Goal: Task Accomplishment & Management: Manage account settings

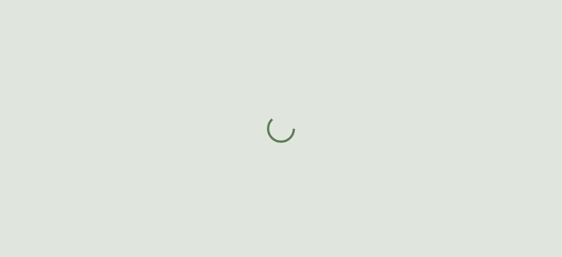
click at [127, 95] on div at bounding box center [281, 128] width 562 height 257
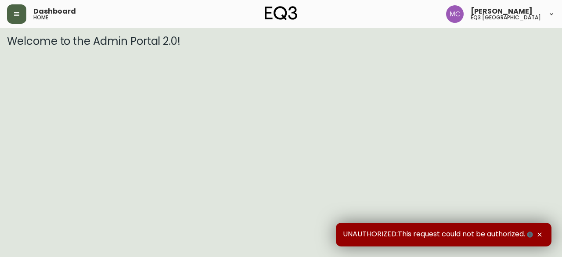
click at [18, 15] on icon "button" at bounding box center [16, 14] width 5 height 4
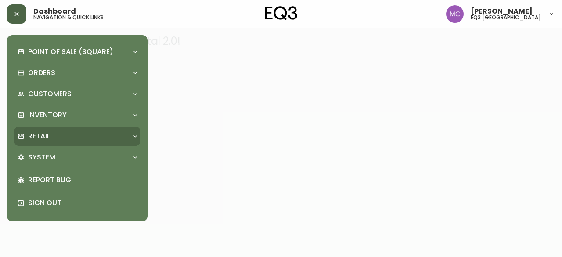
click at [49, 134] on p "Retail" at bounding box center [39, 136] width 22 height 10
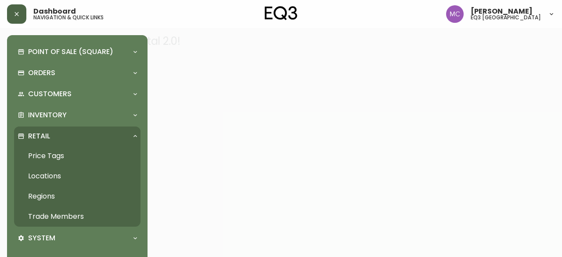
click at [50, 205] on link "Regions" at bounding box center [77, 196] width 126 height 20
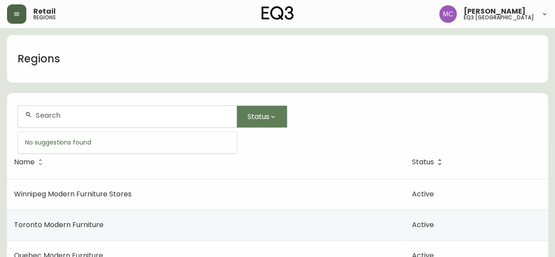
click at [54, 113] on input "text" at bounding box center [133, 115] width 194 height 8
paste input "1021929907"
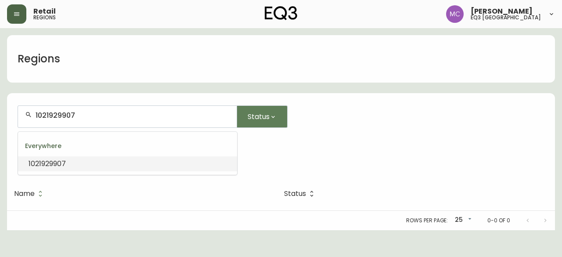
drag, startPoint x: 89, startPoint y: 111, endPoint x: 25, endPoint y: 103, distance: 64.1
click at [25, 103] on form "1021929907 Status Everywhere 1021929907" at bounding box center [281, 136] width 548 height 82
type input "1021929907"
click at [18, 16] on icon "button" at bounding box center [16, 14] width 7 height 7
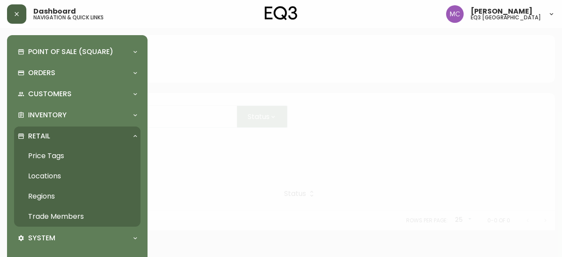
click at [58, 216] on link "Trade Members" at bounding box center [77, 216] width 126 height 20
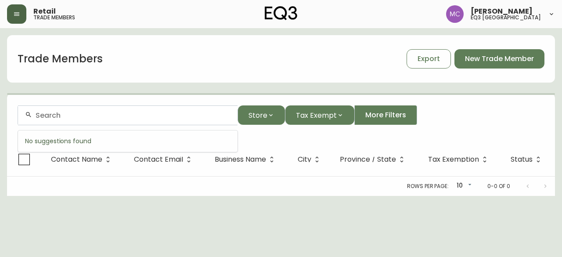
click at [52, 114] on input "text" at bounding box center [133, 115] width 195 height 8
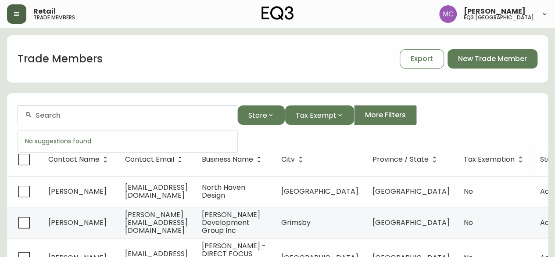
paste input "1021929907"
type input "1021929907"
drag, startPoint x: 77, startPoint y: 115, endPoint x: 4, endPoint y: 117, distance: 72.9
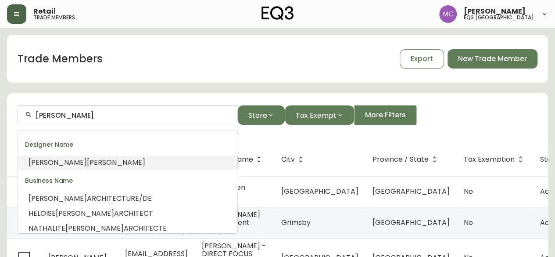
click at [87, 161] on span "[PERSON_NAME]" at bounding box center [116, 162] width 58 height 10
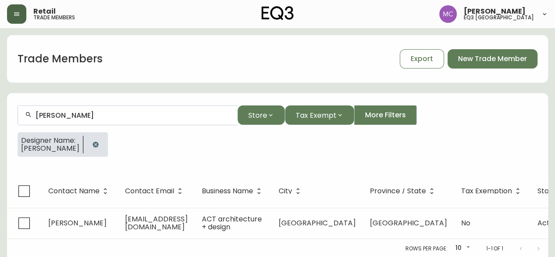
type input "[PERSON_NAME]"
drag, startPoint x: 55, startPoint y: 161, endPoint x: 96, endPoint y: 191, distance: 51.1
click at [96, 191] on div "[PERSON_NAME] Store Tax Exempt More Filters Designer Name: [PERSON_NAME] Contac…" at bounding box center [277, 175] width 541 height 165
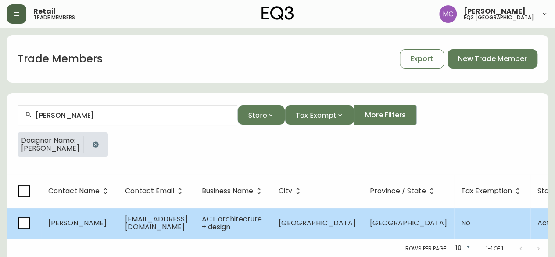
click at [239, 219] on span "ACT architecture + design" at bounding box center [232, 223] width 60 height 18
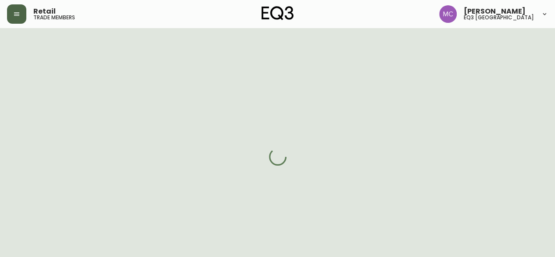
select select "QC"
select select "CA"
select select "CA_EN"
select select "Other"
select select "Interior Designer"
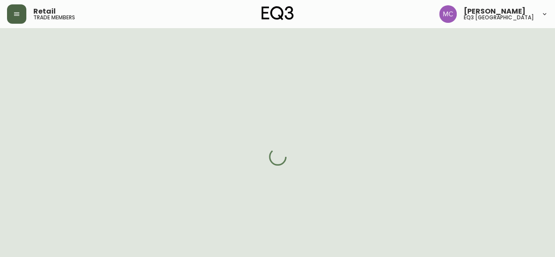
select select "false"
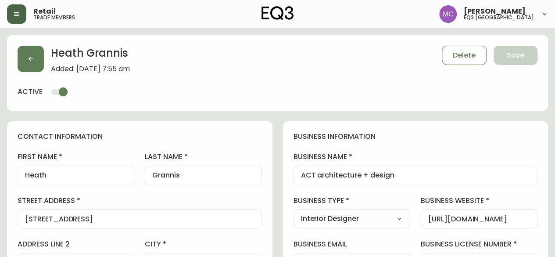
type input "EQ3 [GEOGRAPHIC_DATA] - [GEOGRAPHIC_DATA]"
select select "cjw10z96t00cw6gs04aeyfqxf"
click at [30, 58] on icon "button" at bounding box center [31, 59] width 5 height 5
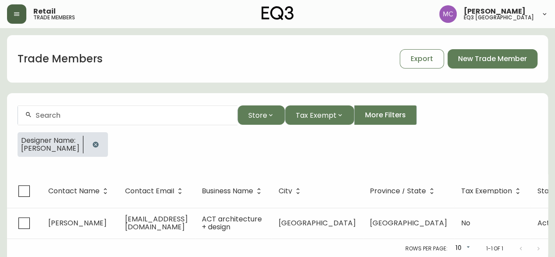
click at [39, 149] on span "[PERSON_NAME]" at bounding box center [50, 148] width 58 height 8
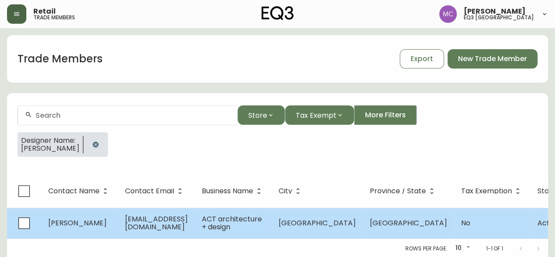
click at [82, 225] on span "[PERSON_NAME]" at bounding box center [77, 223] width 58 height 10
select select "QC"
select select "CA"
select select "CA_EN"
select select "Other"
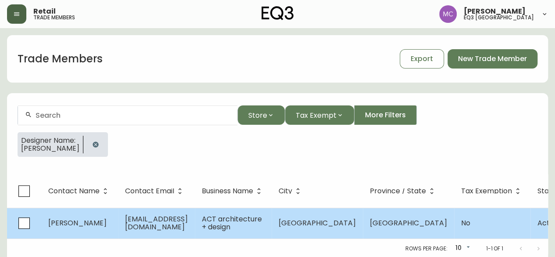
select select "Interior Designer"
select select "false"
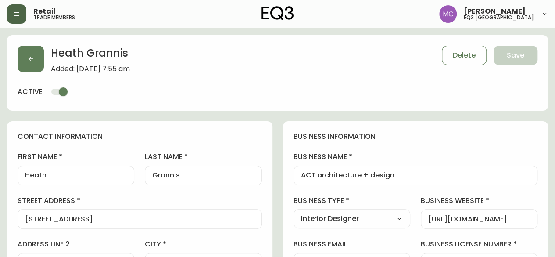
type input "EQ3 [GEOGRAPHIC_DATA] - [GEOGRAPHIC_DATA]"
select select "cjw10z96t00cw6gs04aeyfqxf"
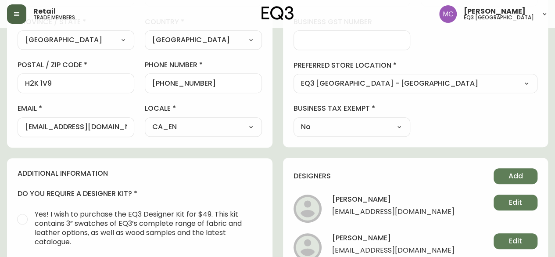
scroll to position [272, 0]
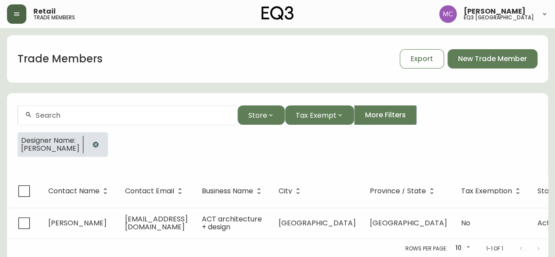
click at [93, 143] on icon "button" at bounding box center [96, 144] width 6 height 6
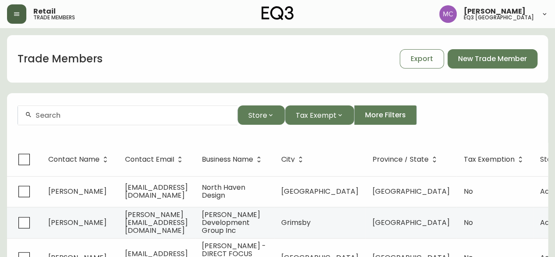
click at [64, 119] on input "text" at bounding box center [133, 115] width 195 height 8
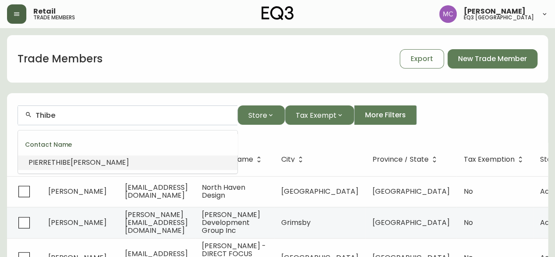
click at [68, 120] on div "Thibe" at bounding box center [127, 115] width 219 height 20
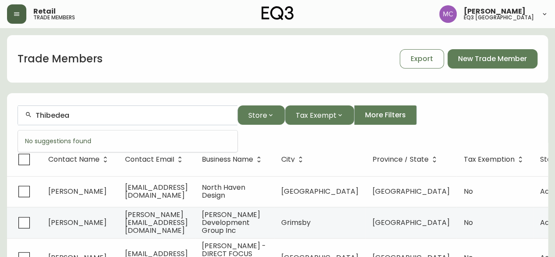
type input "[PERSON_NAME]"
drag, startPoint x: 91, startPoint y: 112, endPoint x: 21, endPoint y: 109, distance: 70.3
click at [21, 109] on div "[PERSON_NAME]" at bounding box center [127, 115] width 219 height 20
